Goal: Contribute content: Add original content to the website for others to see

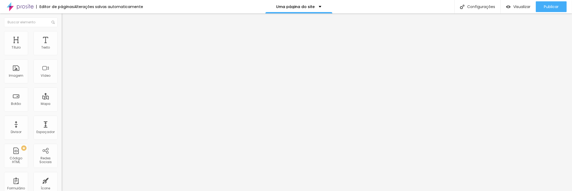
click at [23, 6] on img at bounding box center [20, 6] width 27 height 13
click at [541, 7] on button "Publicar" at bounding box center [551, 6] width 31 height 11
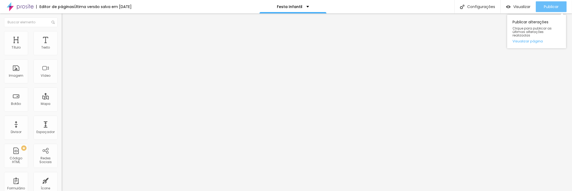
click at [543, 3] on button "Publicar" at bounding box center [551, 6] width 31 height 11
